Goal: Task Accomplishment & Management: Complete application form

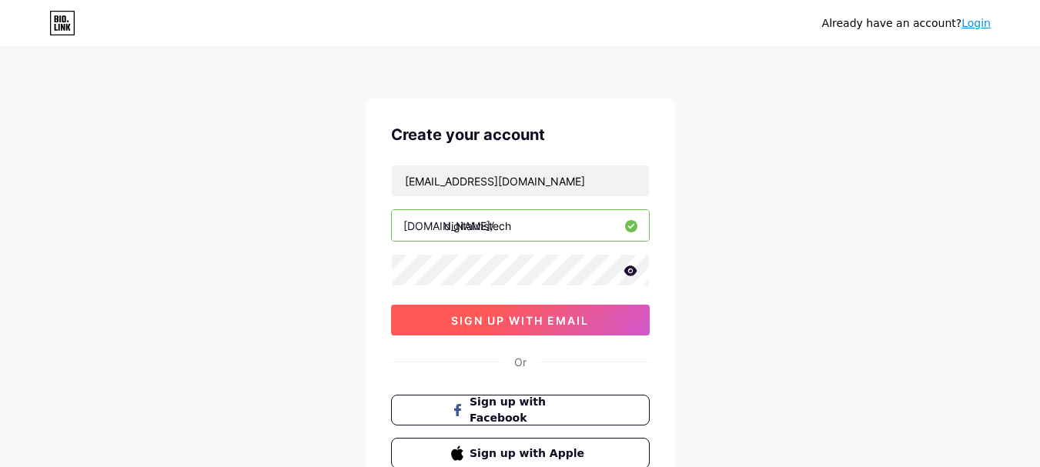
click at [520, 328] on button "sign up with email" at bounding box center [520, 320] width 259 height 31
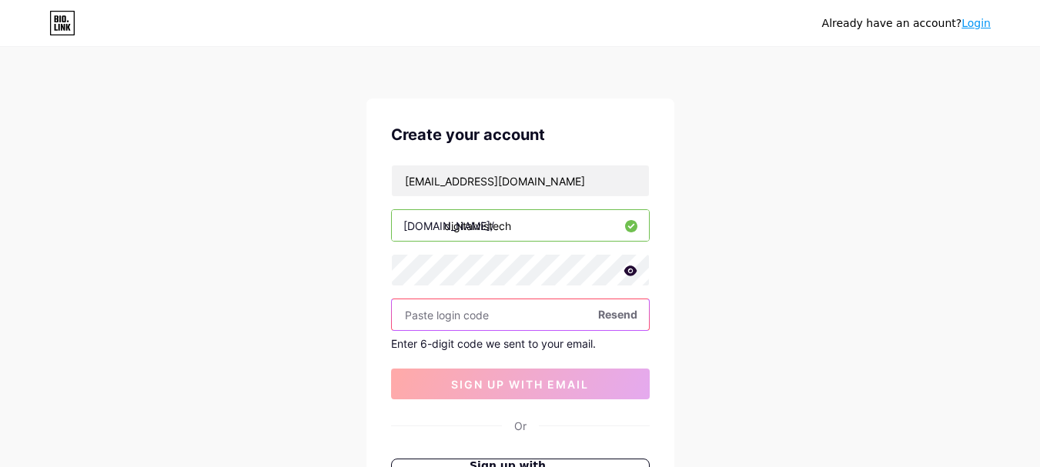
paste input "492633"
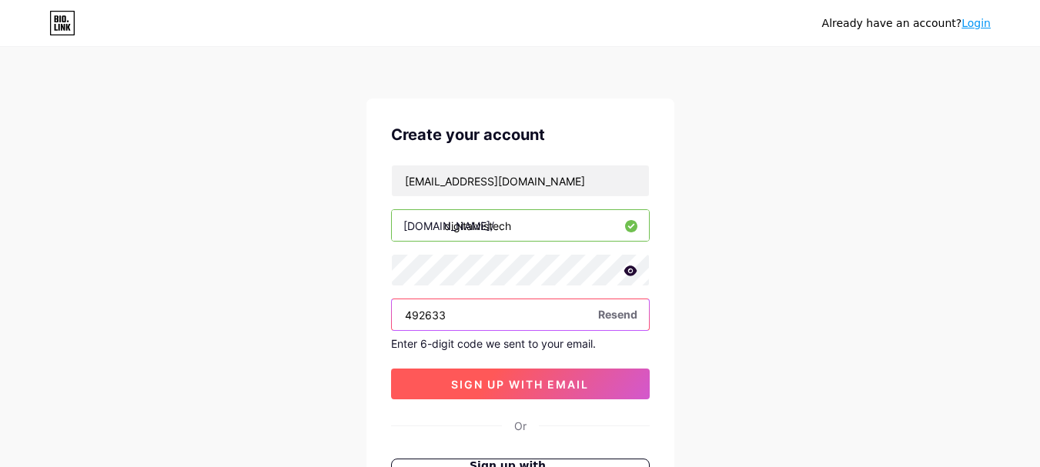
type input "492633"
click at [543, 375] on button "sign up with email" at bounding box center [520, 384] width 259 height 31
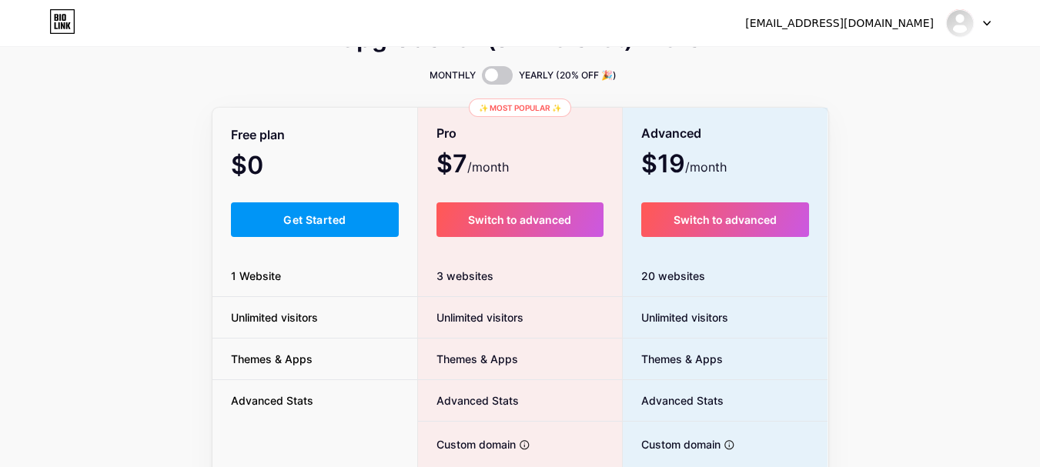
scroll to position [154, 0]
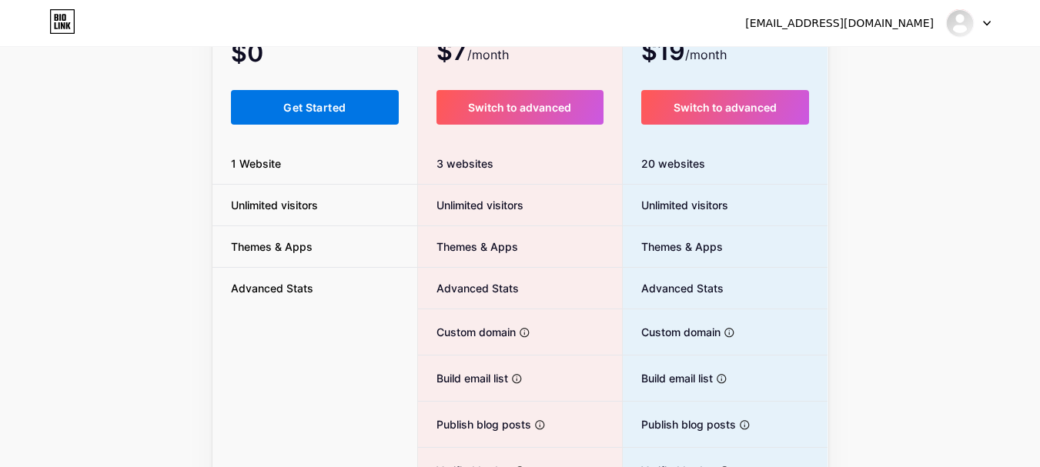
click at [327, 120] on button "Get Started" at bounding box center [315, 107] width 169 height 35
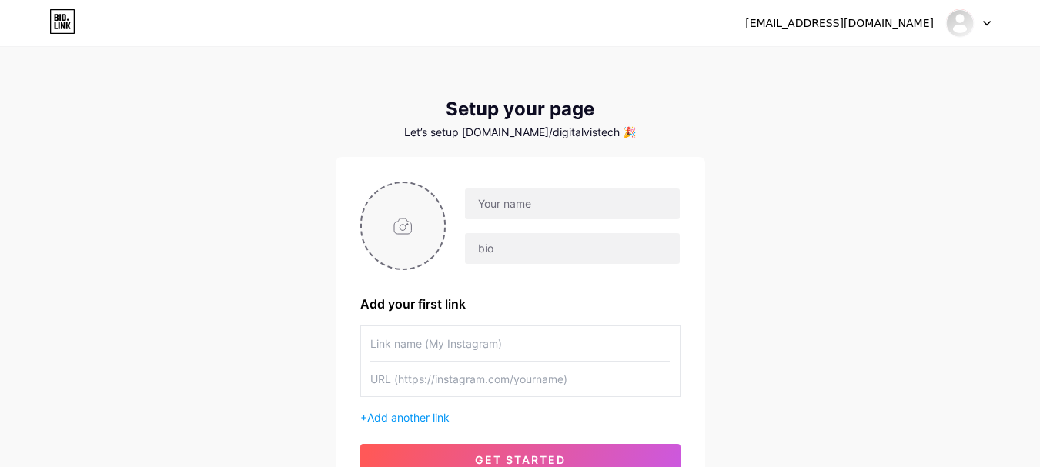
click at [395, 227] on input "file" at bounding box center [403, 225] width 83 height 85
type input "C:\fakepath\digitalvistech_lcon.png"
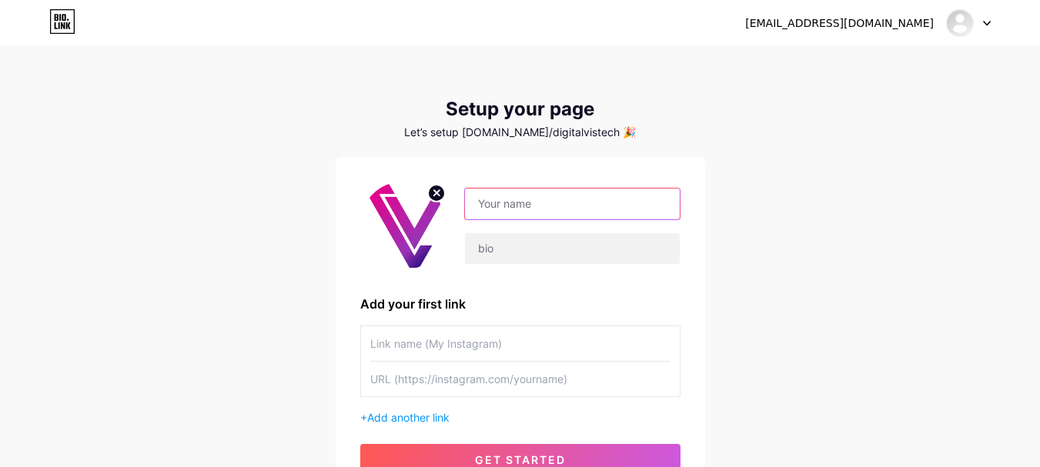
click at [487, 209] on input "text" at bounding box center [572, 204] width 214 height 31
type input "Digital"
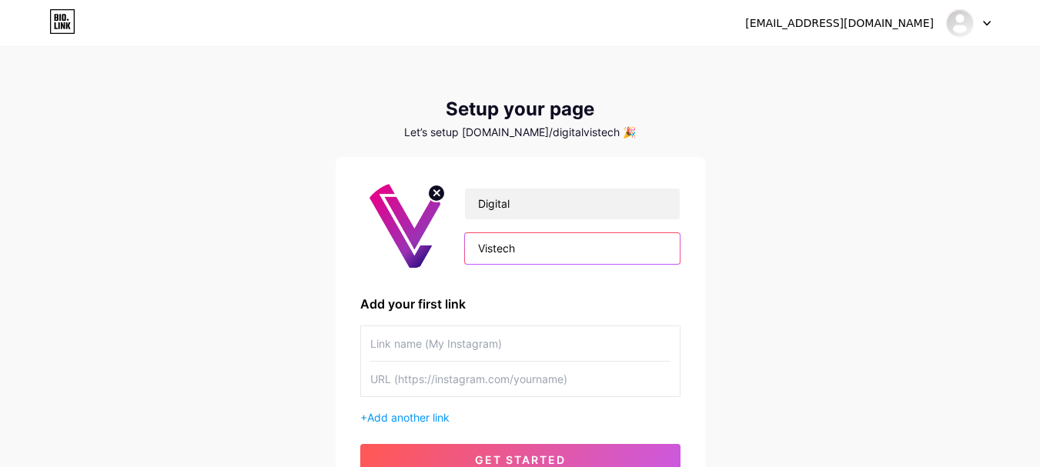
type input "Vistech"
paste input "web application development agency [GEOGRAPHIC_DATA]"
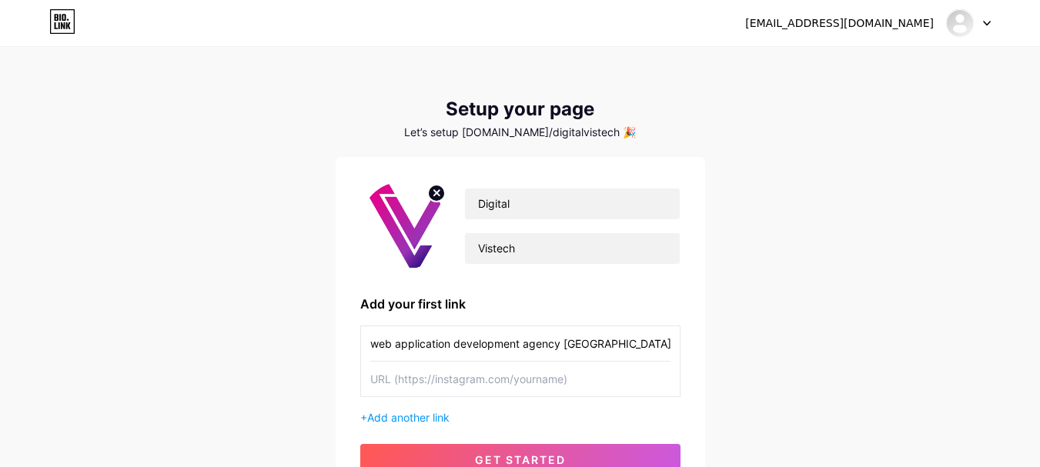
type input "web application development agency [GEOGRAPHIC_DATA]"
click at [448, 373] on input "text" at bounding box center [520, 379] width 300 height 35
paste input "[URL][DOMAIN_NAME]"
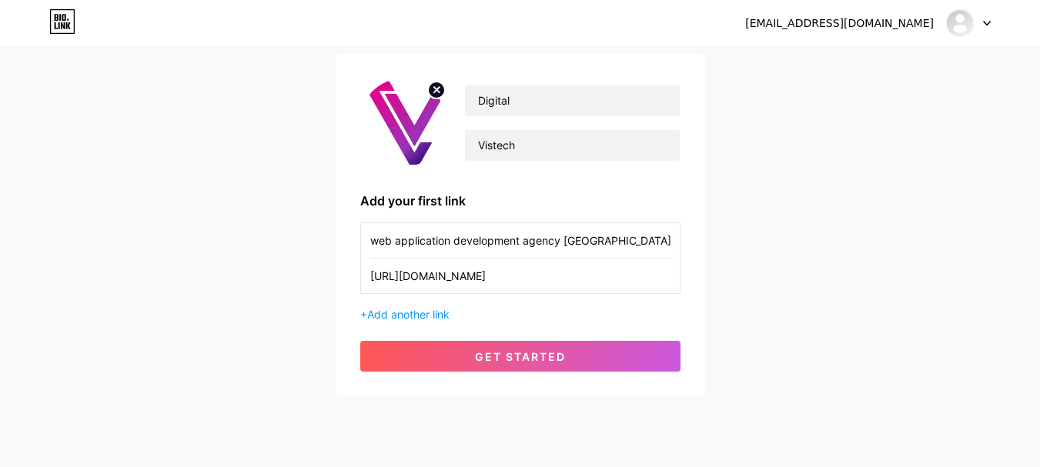
scroll to position [143, 0]
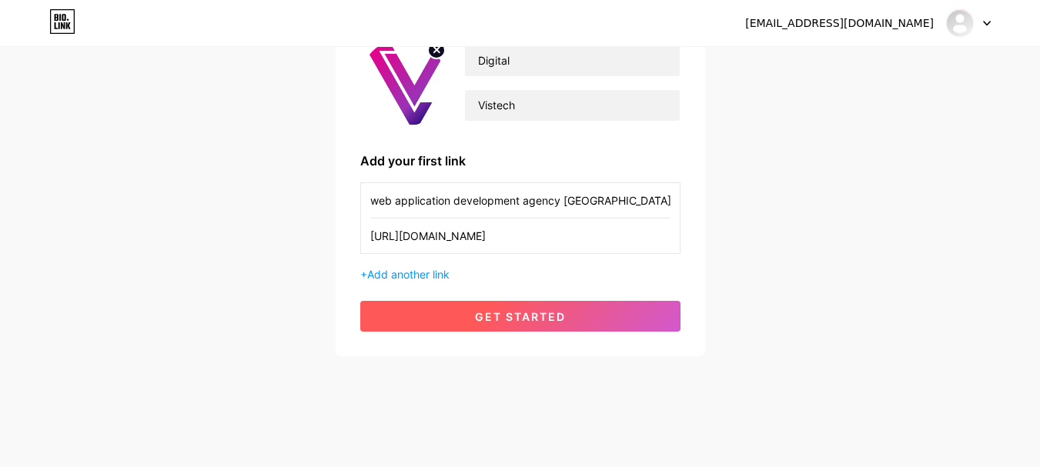
type input "[URL][DOMAIN_NAME]"
click at [540, 323] on span "get started" at bounding box center [520, 316] width 91 height 13
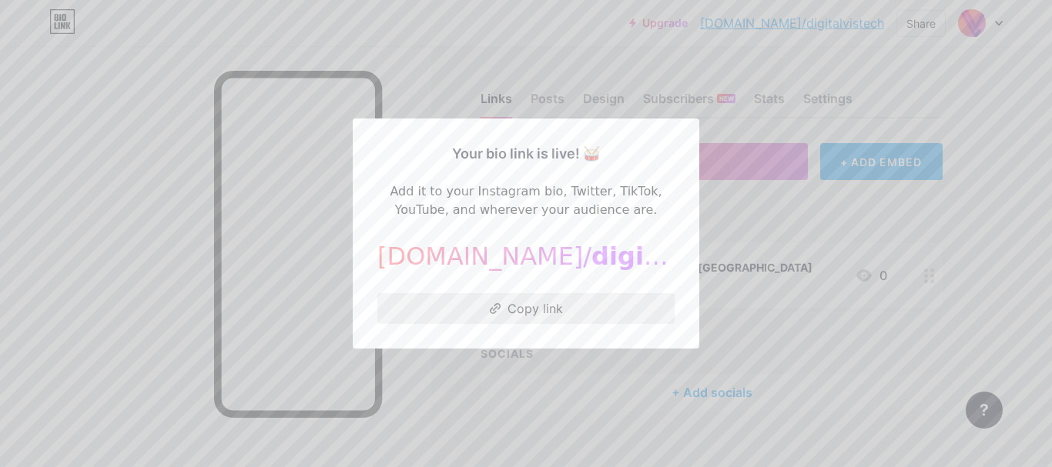
click at [564, 305] on button "Copy link" at bounding box center [525, 308] width 297 height 31
